Goal: Task Accomplishment & Management: Use online tool/utility

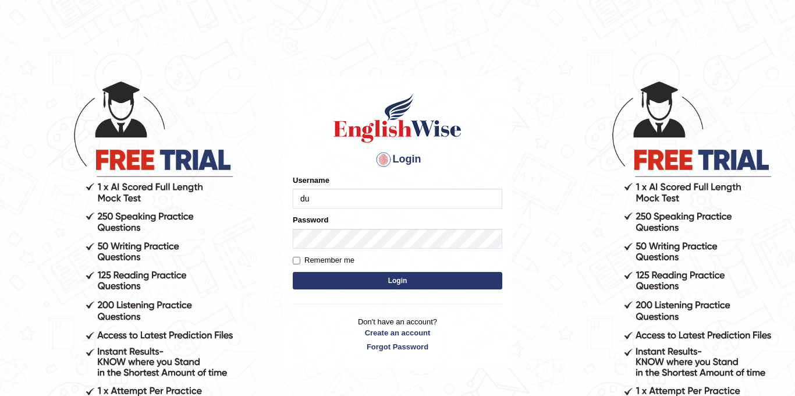
type input "durga_bk"
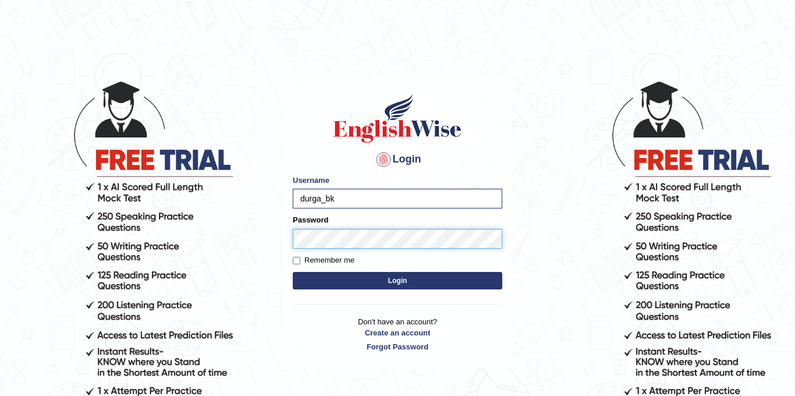
click at [293, 272] on button "Login" at bounding box center [398, 280] width 210 height 17
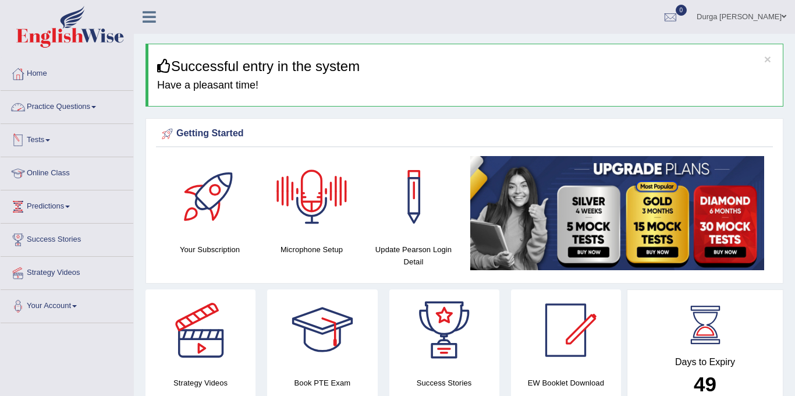
click at [77, 126] on link "Tests" at bounding box center [67, 138] width 133 height 29
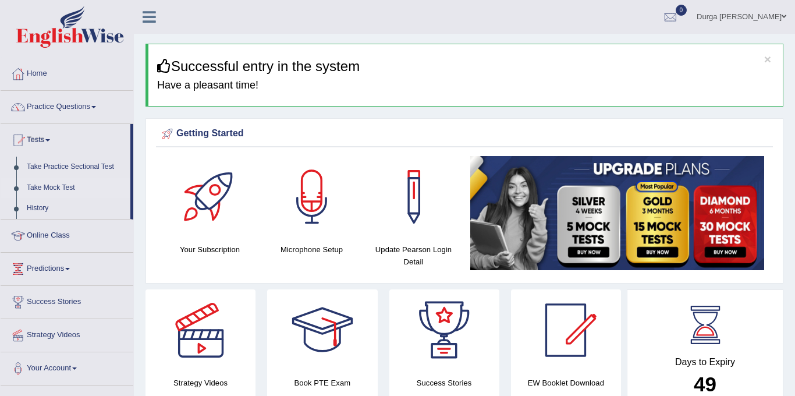
click at [52, 189] on link "Take Mock Test" at bounding box center [76, 188] width 109 height 21
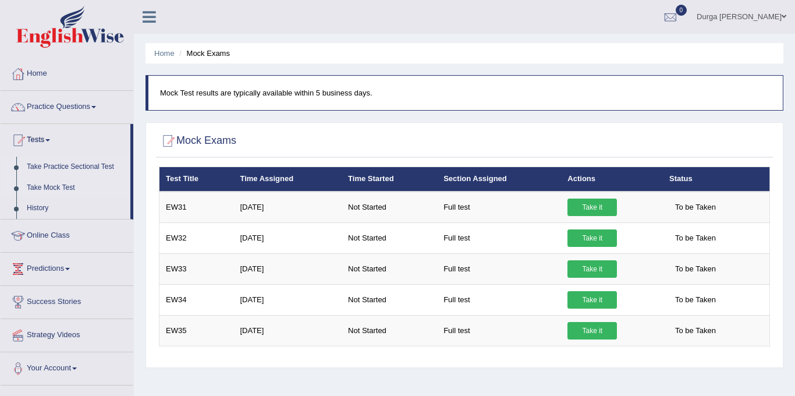
click at [52, 165] on link "Take Practice Sectional Test" at bounding box center [76, 167] width 109 height 21
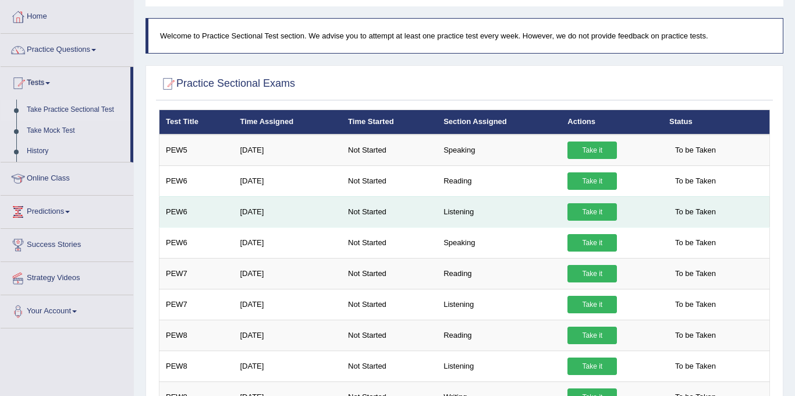
scroll to position [60, 0]
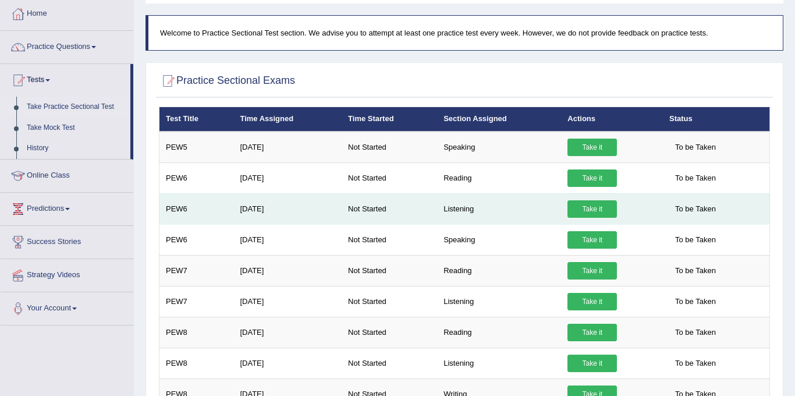
click at [584, 215] on link "Take it" at bounding box center [592, 208] width 49 height 17
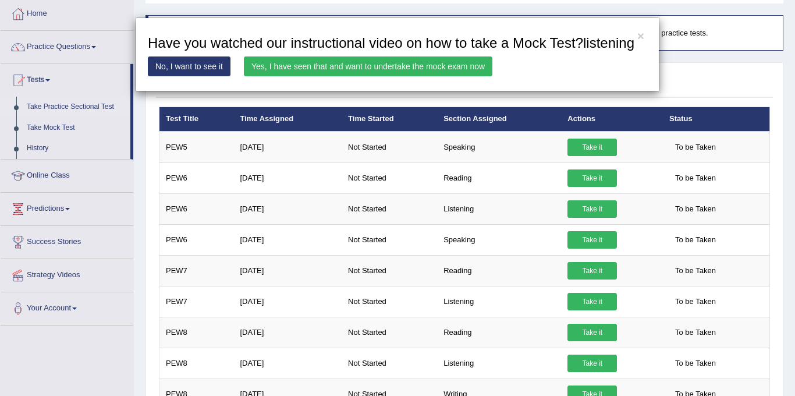
click at [465, 76] on link "Yes, I have seen that and want to undertake the mock exam now" at bounding box center [368, 66] width 249 height 20
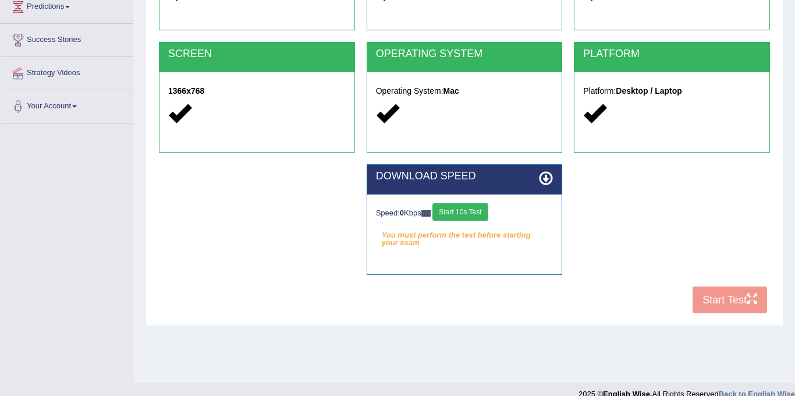
scroll to position [202, 0]
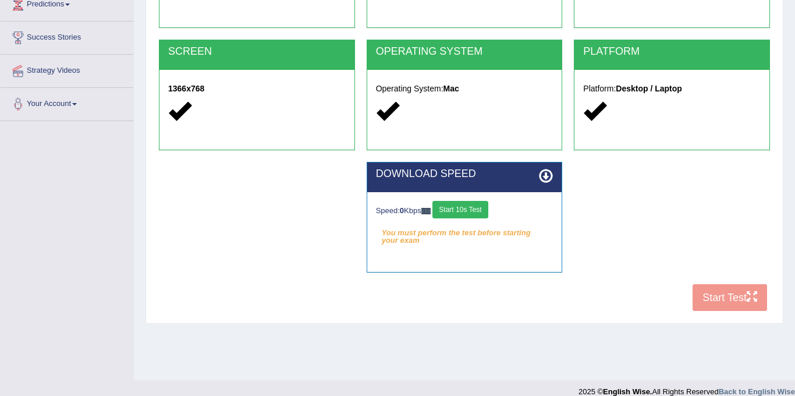
click at [474, 215] on button "Start 10s Test" at bounding box center [460, 209] width 55 height 17
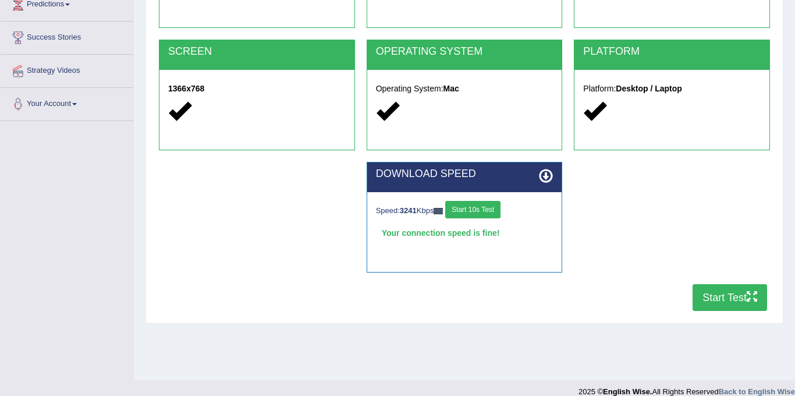
click at [726, 305] on button "Start Test" at bounding box center [730, 297] width 75 height 27
